Goal: Ask a question

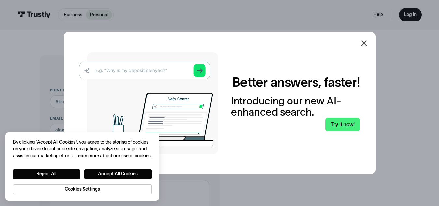
click at [367, 46] on icon at bounding box center [364, 43] width 8 height 8
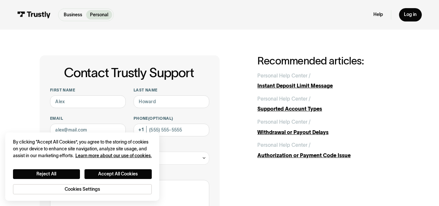
click at [212, 160] on div "Contact Trustly Support First name Last name Email Phone (Optional) Subject Sel…" at bounding box center [130, 202] width 180 height 295
click at [122, 172] on button "Accept All Cookies" at bounding box center [117, 174] width 67 height 10
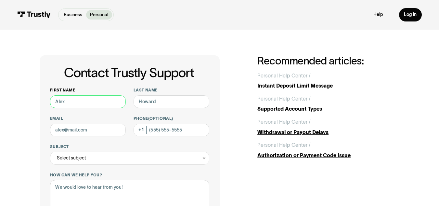
click at [84, 102] on input "First name" at bounding box center [88, 101] width 76 height 13
paste input "[PERSON_NAME]"
type input "[PERSON_NAME]"
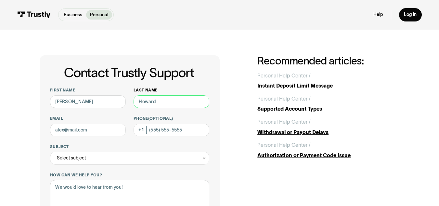
click at [161, 105] on input "Last name" at bounding box center [172, 101] width 76 height 13
paste input "[PERSON_NAME]"
type input "[PERSON_NAME]"
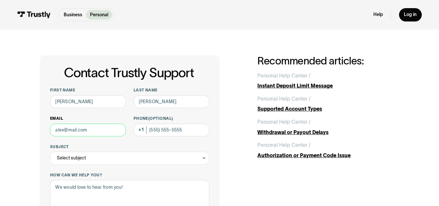
click at [82, 134] on input "Email" at bounding box center [88, 129] width 76 height 13
click at [90, 131] on input "Email" at bounding box center [88, 129] width 76 height 13
paste input "[EMAIL_ADDRESS][DOMAIN_NAME]"
type input "[EMAIL_ADDRESS][DOMAIN_NAME]"
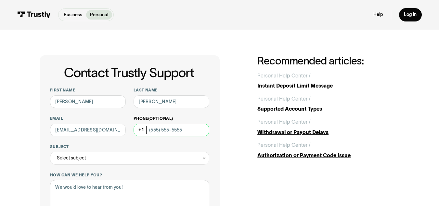
click at [173, 131] on input "Phone (Optional)" at bounding box center [172, 129] width 76 height 13
paste input "(121) 588-0553"
type input "(121) 588-0553"
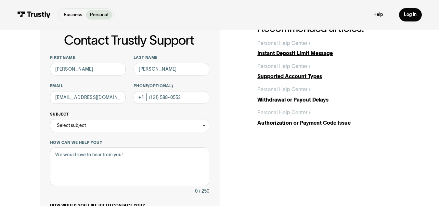
click at [91, 122] on div "Select subject" at bounding box center [129, 125] width 159 height 13
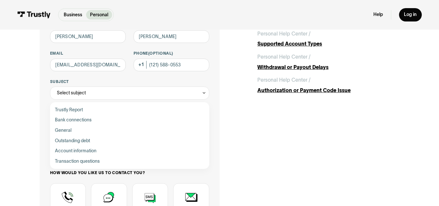
scroll to position [97, 0]
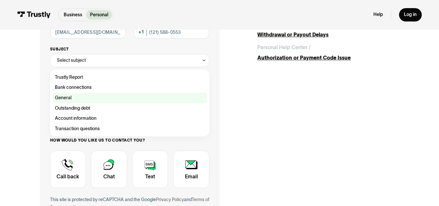
click at [69, 97] on div "Contact Trustly Support" at bounding box center [130, 98] width 154 height 10
type input "*******"
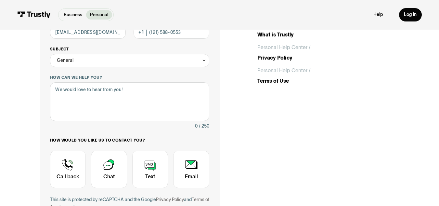
click at [71, 63] on div "General" at bounding box center [65, 61] width 17 height 8
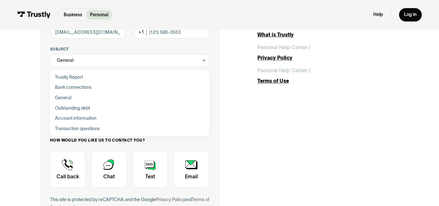
click at [19, 102] on div "Contact Trustly Support First name [PERSON_NAME] Last name [PERSON_NAME] Email …" at bounding box center [219, 105] width 413 height 346
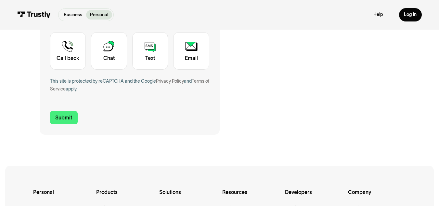
scroll to position [227, 0]
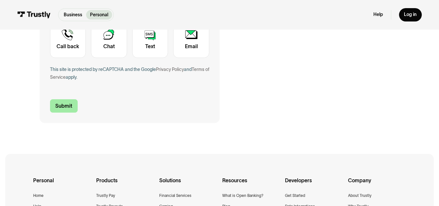
click at [64, 107] on input "Submit" at bounding box center [64, 106] width 28 height 14
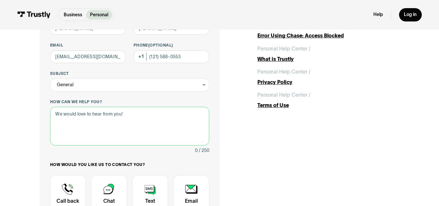
scroll to position [51, 0]
